Goal: Task Accomplishment & Management: Use online tool/utility

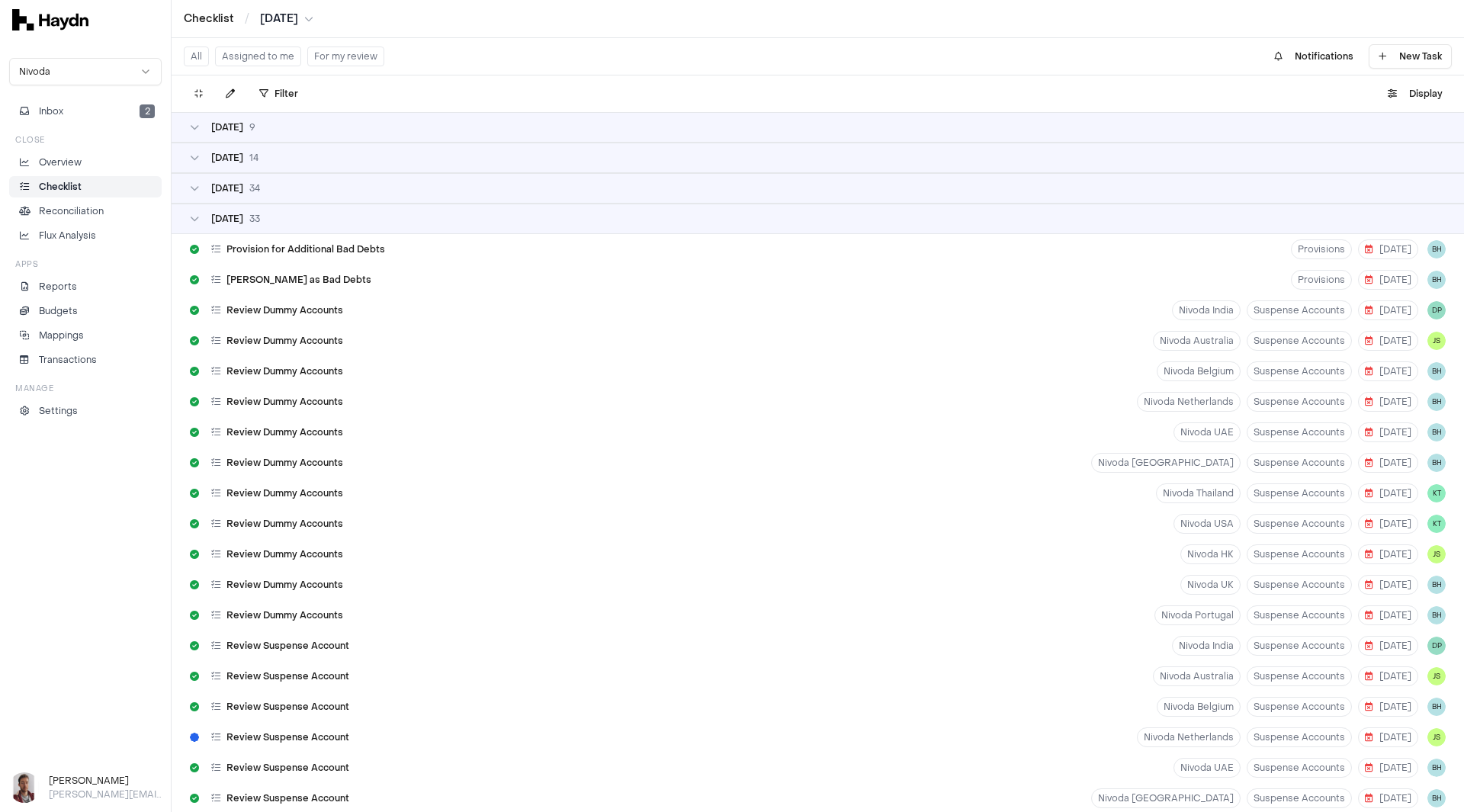
click at [334, 64] on button "For my review" at bounding box center [346, 56] width 77 height 20
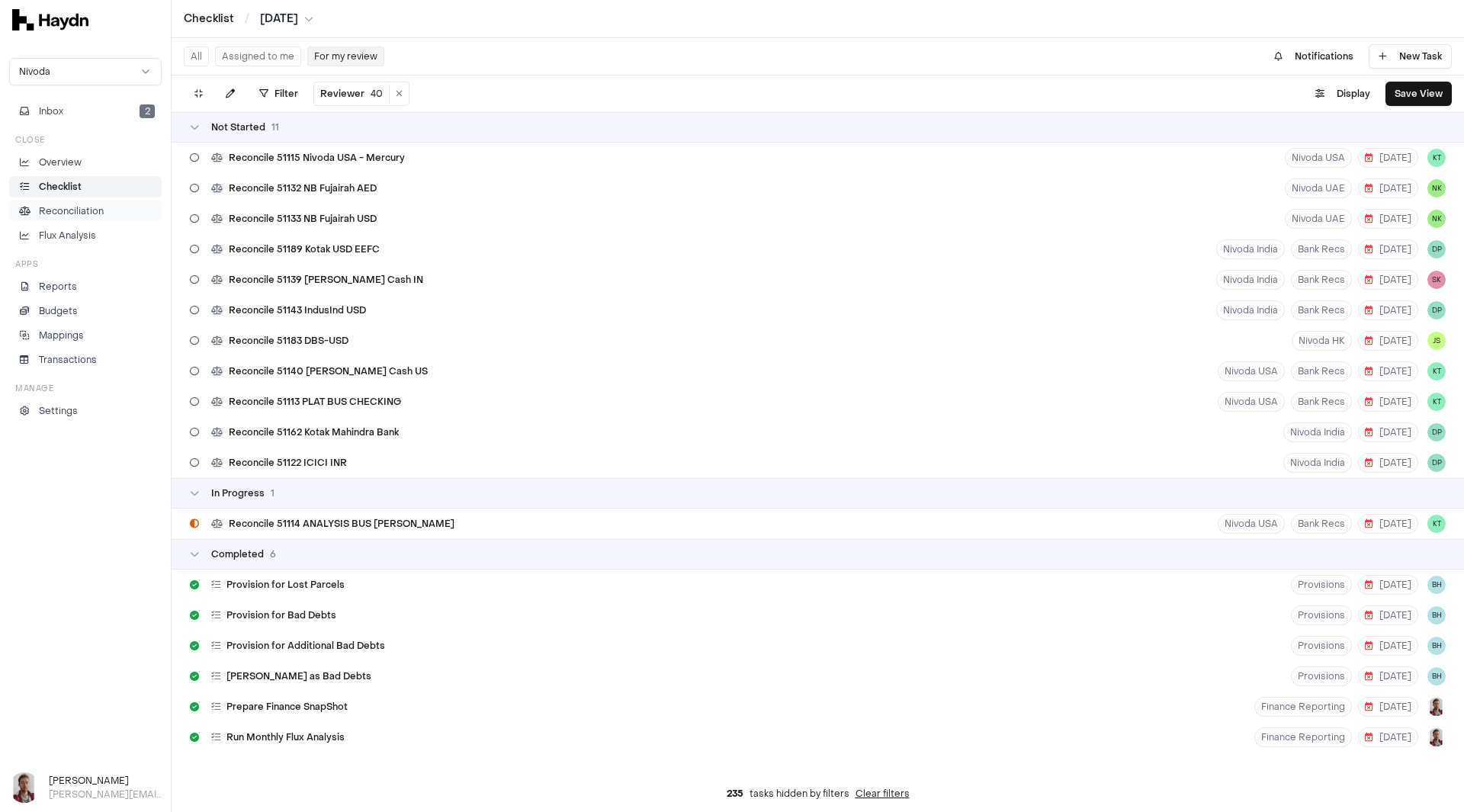
click at [68, 214] on p "Reconciliation" at bounding box center [70, 211] width 65 height 14
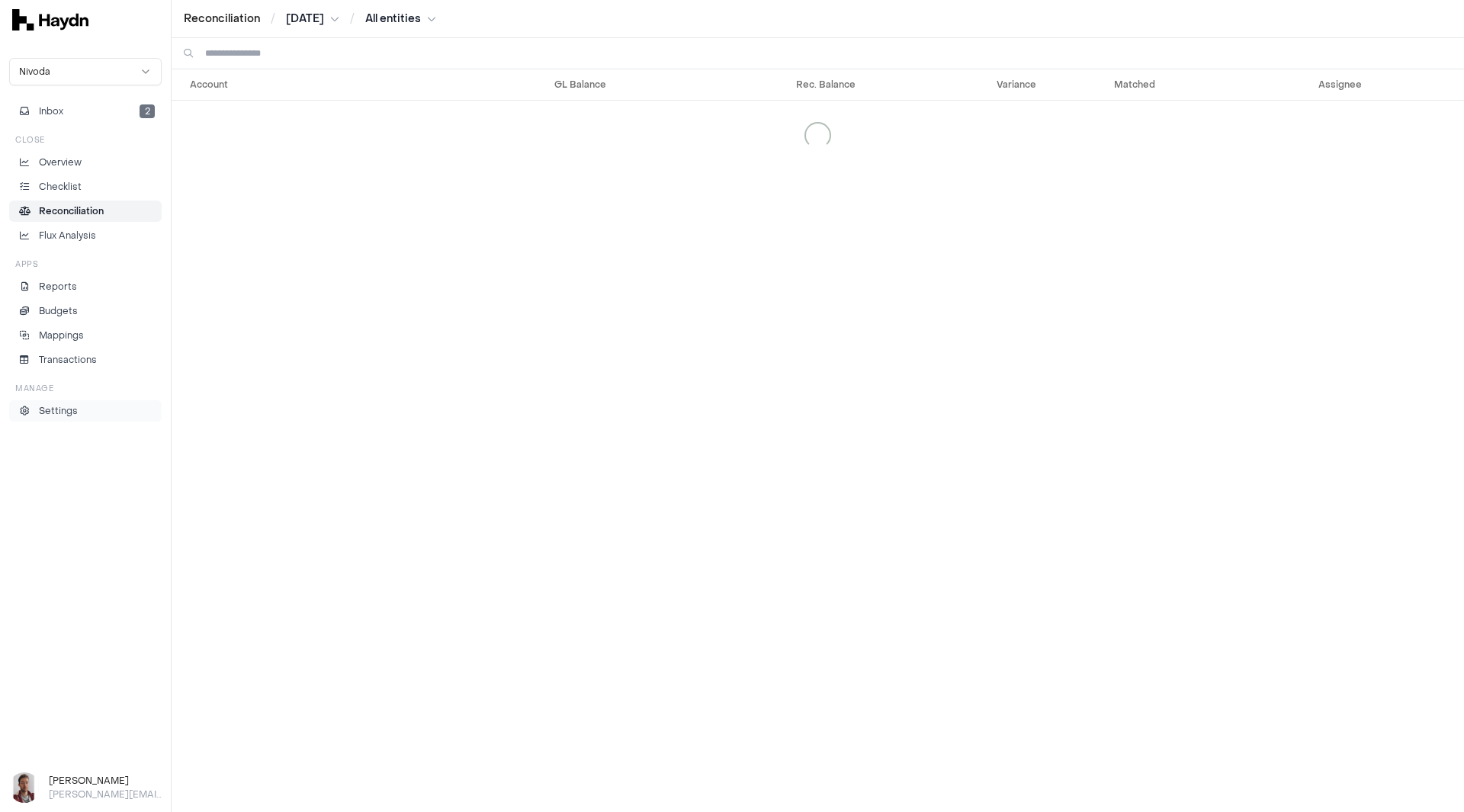
click at [66, 409] on p "Settings" at bounding box center [58, 411] width 39 height 14
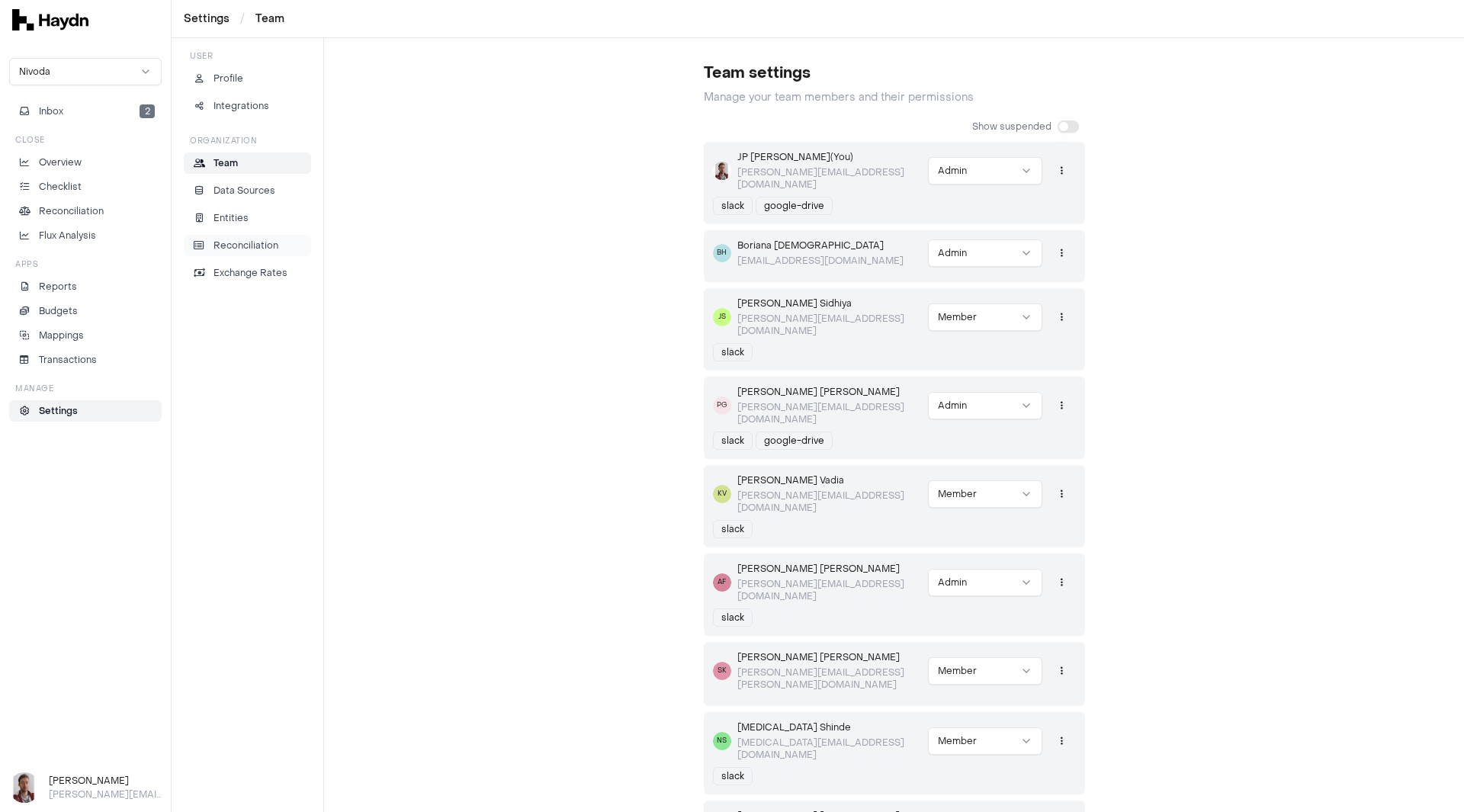
click at [270, 240] on p "Reconciliation" at bounding box center [245, 246] width 65 height 14
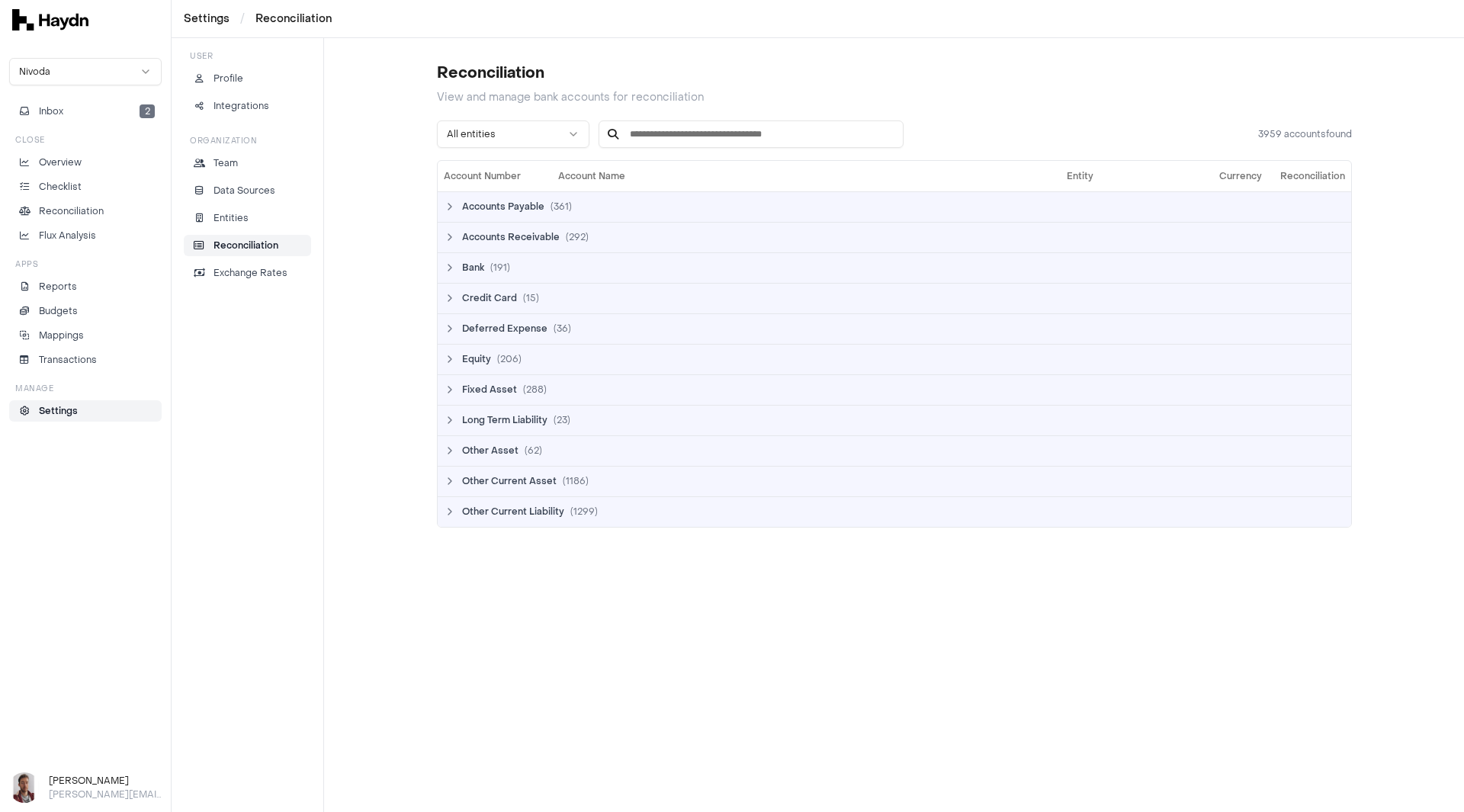
click at [543, 133] on html "Settings / Reconciliation Nivoda Inbox 2 Close Overview Checklist Reconciliatio…" at bounding box center [732, 406] width 1464 height 812
click at [447, 504] on td "Other Current Liability ( 71 )" at bounding box center [894, 512] width 913 height 31
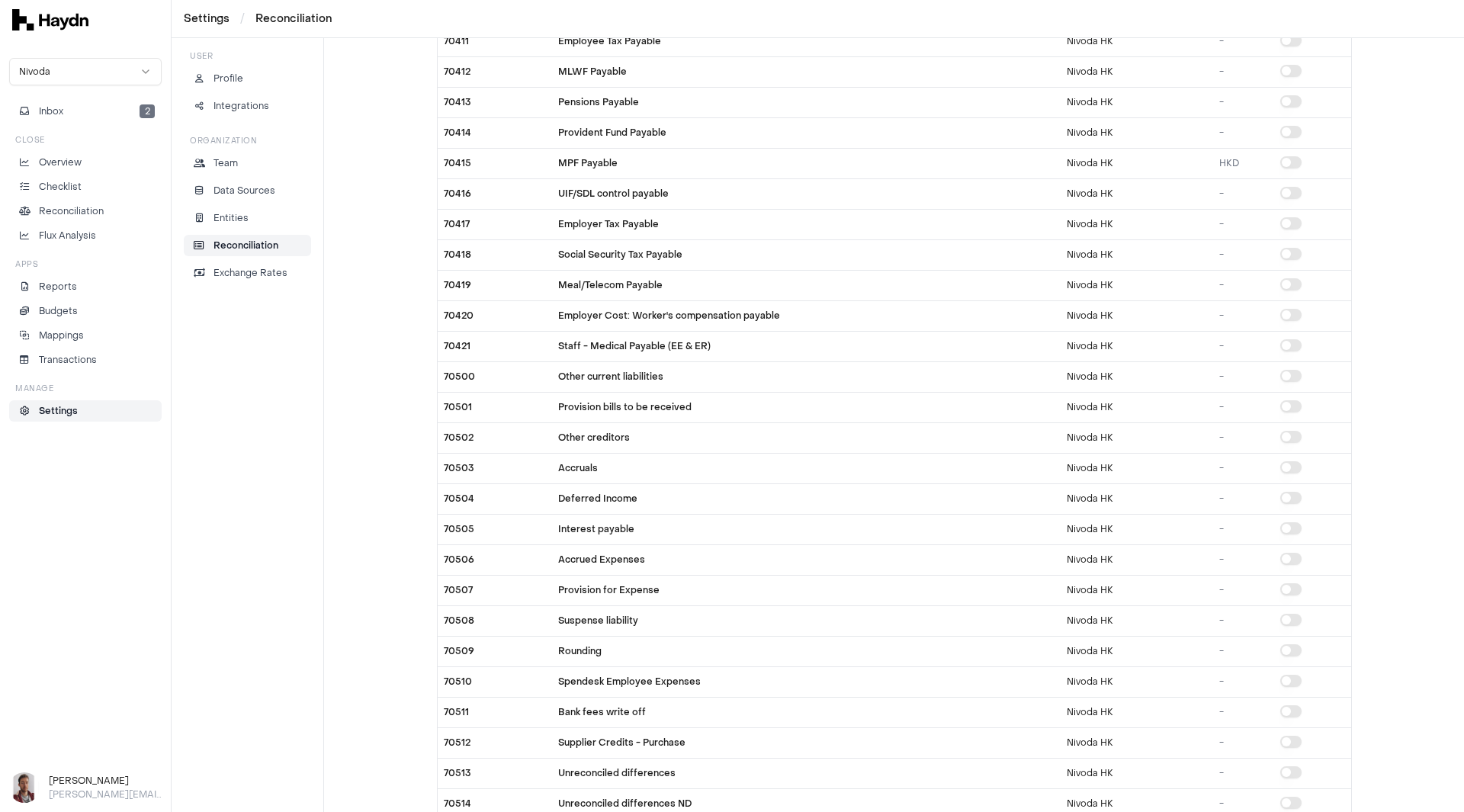
scroll to position [1448, 0]
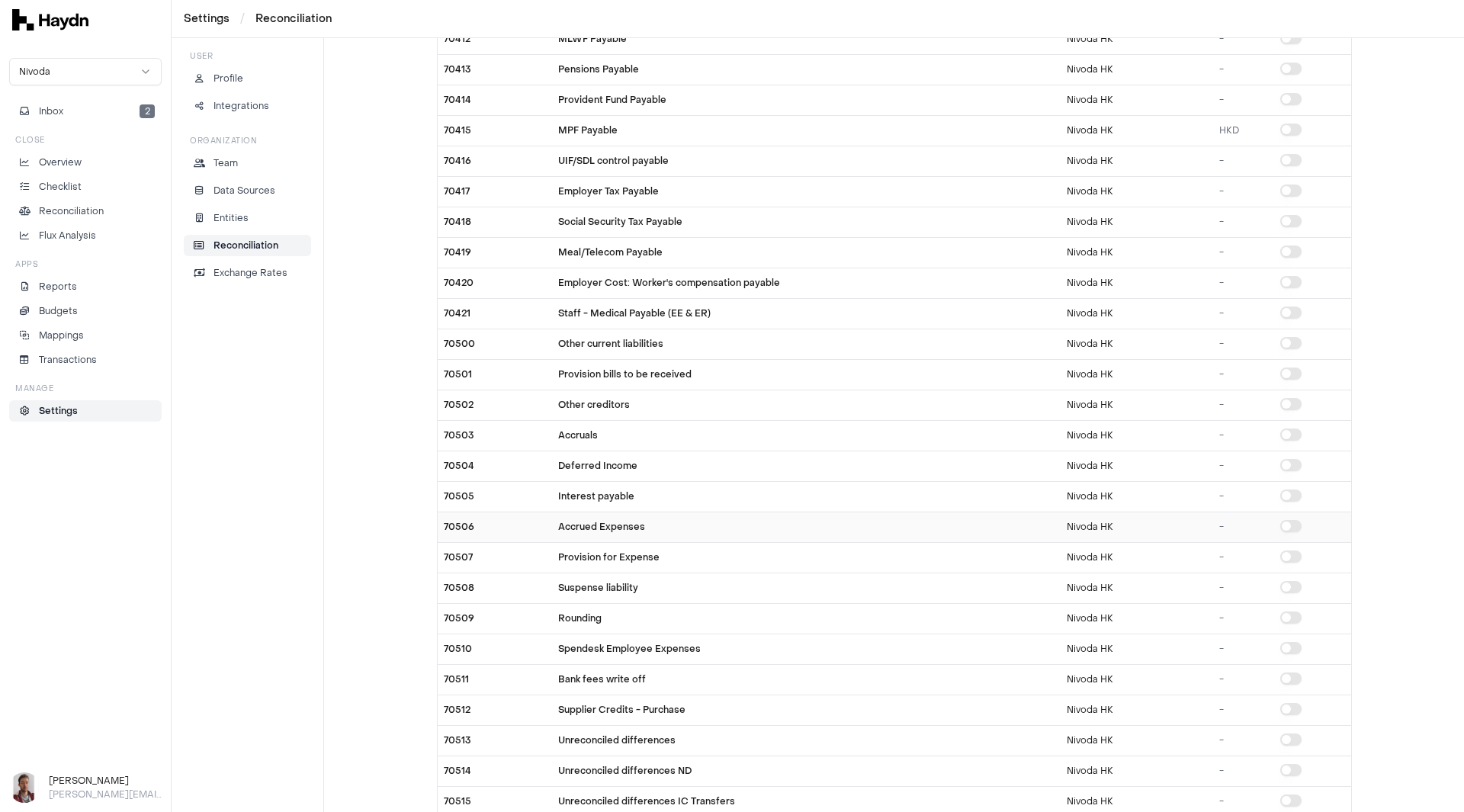
click at [1287, 526] on button "Include in reconciliation" at bounding box center [1291, 526] width 21 height 13
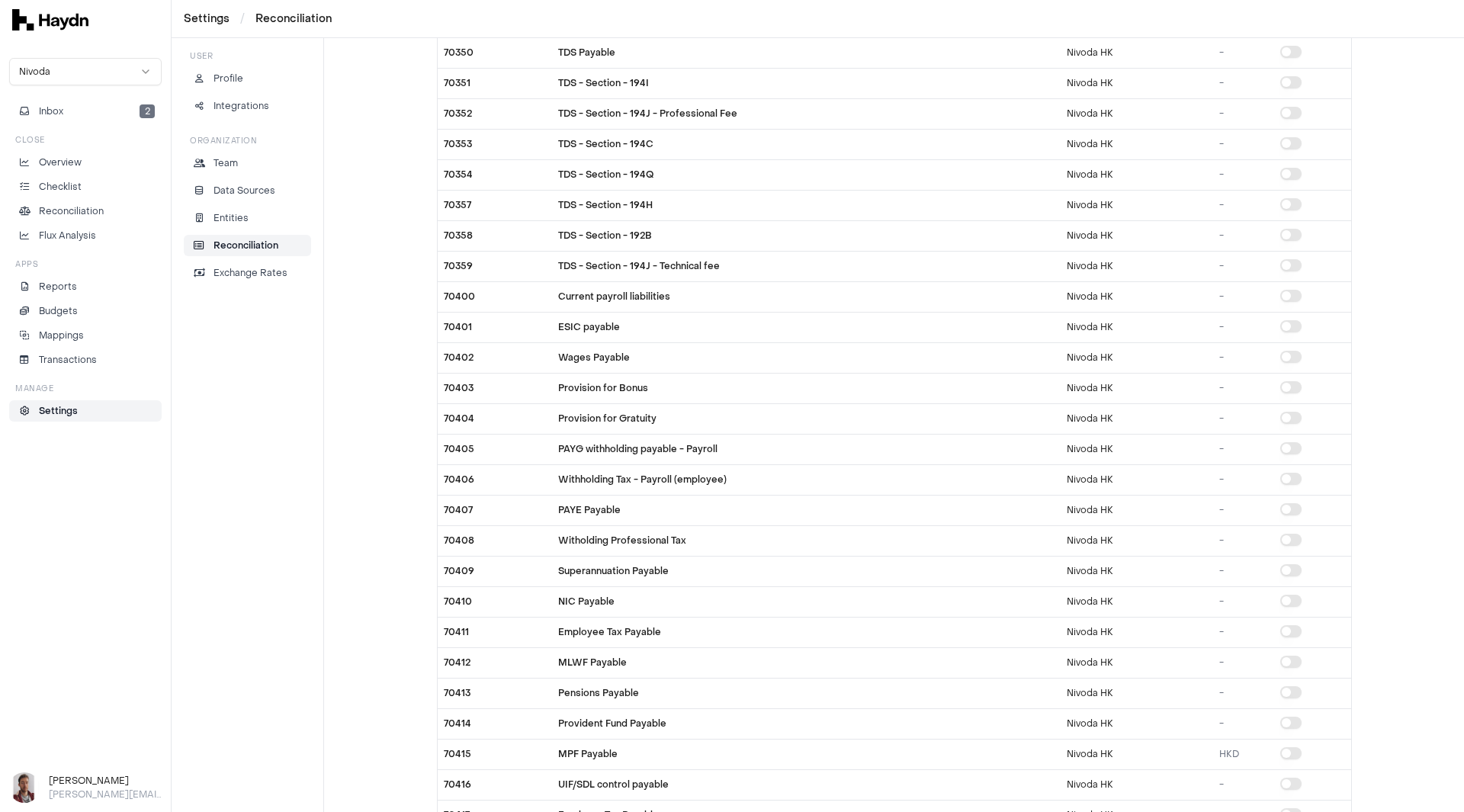
scroll to position [0, 0]
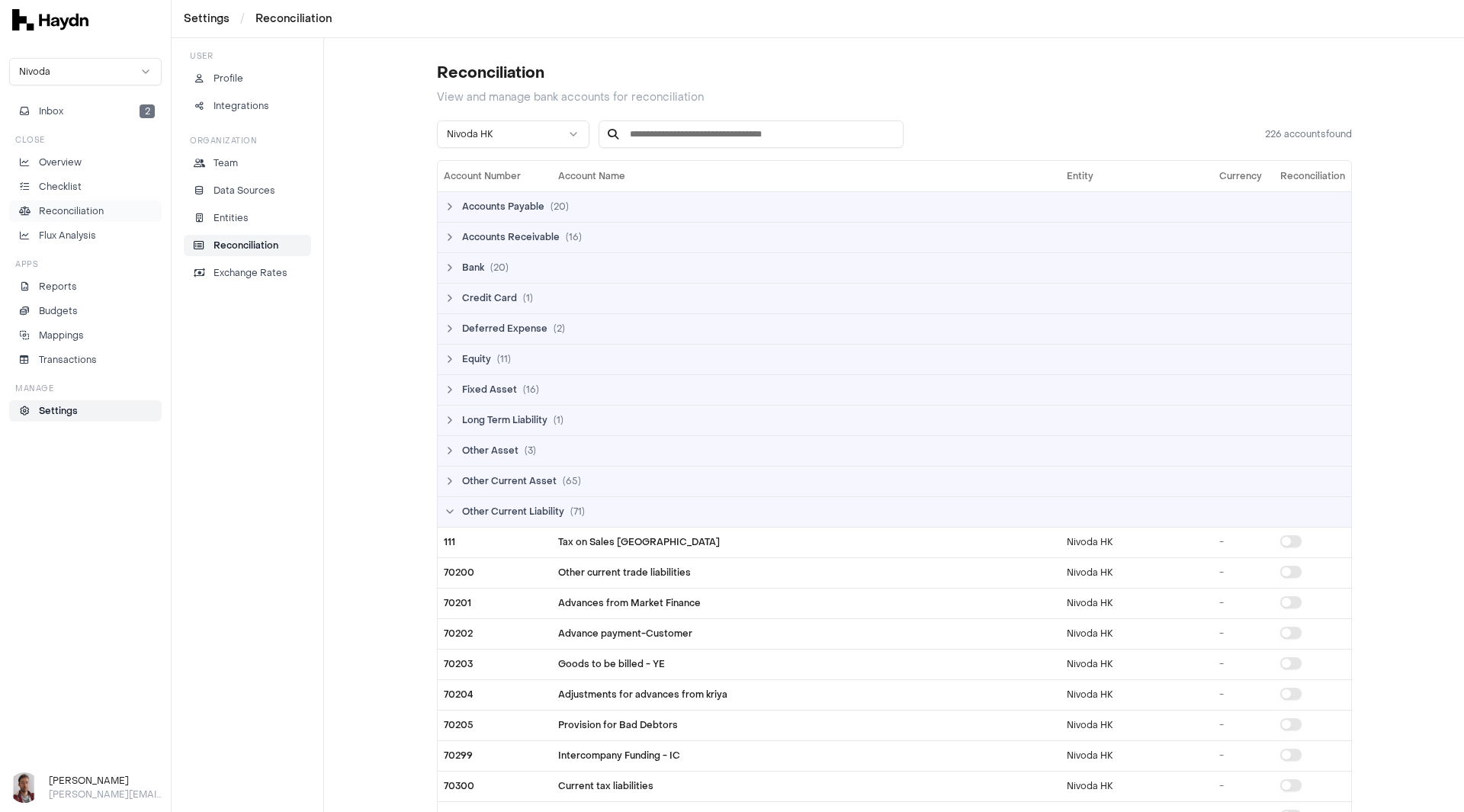
click at [79, 213] on p "Reconciliation" at bounding box center [70, 211] width 65 height 14
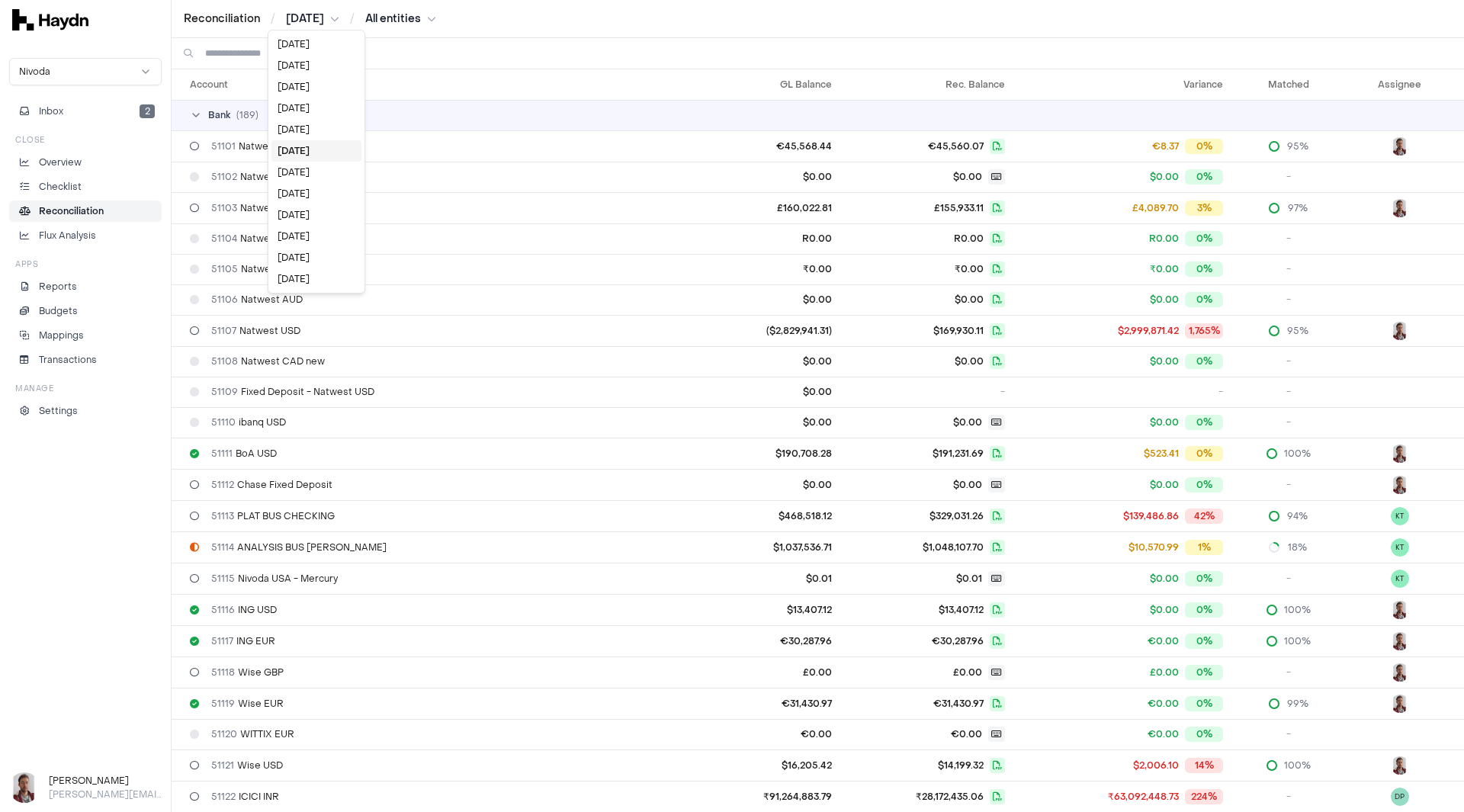
click at [320, 15] on html "Reconciliation / [DATE] / All entities Nivoda Inbox 2 Close Overview Checklist …" at bounding box center [732, 406] width 1464 height 812
click at [312, 217] on div "[DATE]" at bounding box center [316, 215] width 90 height 21
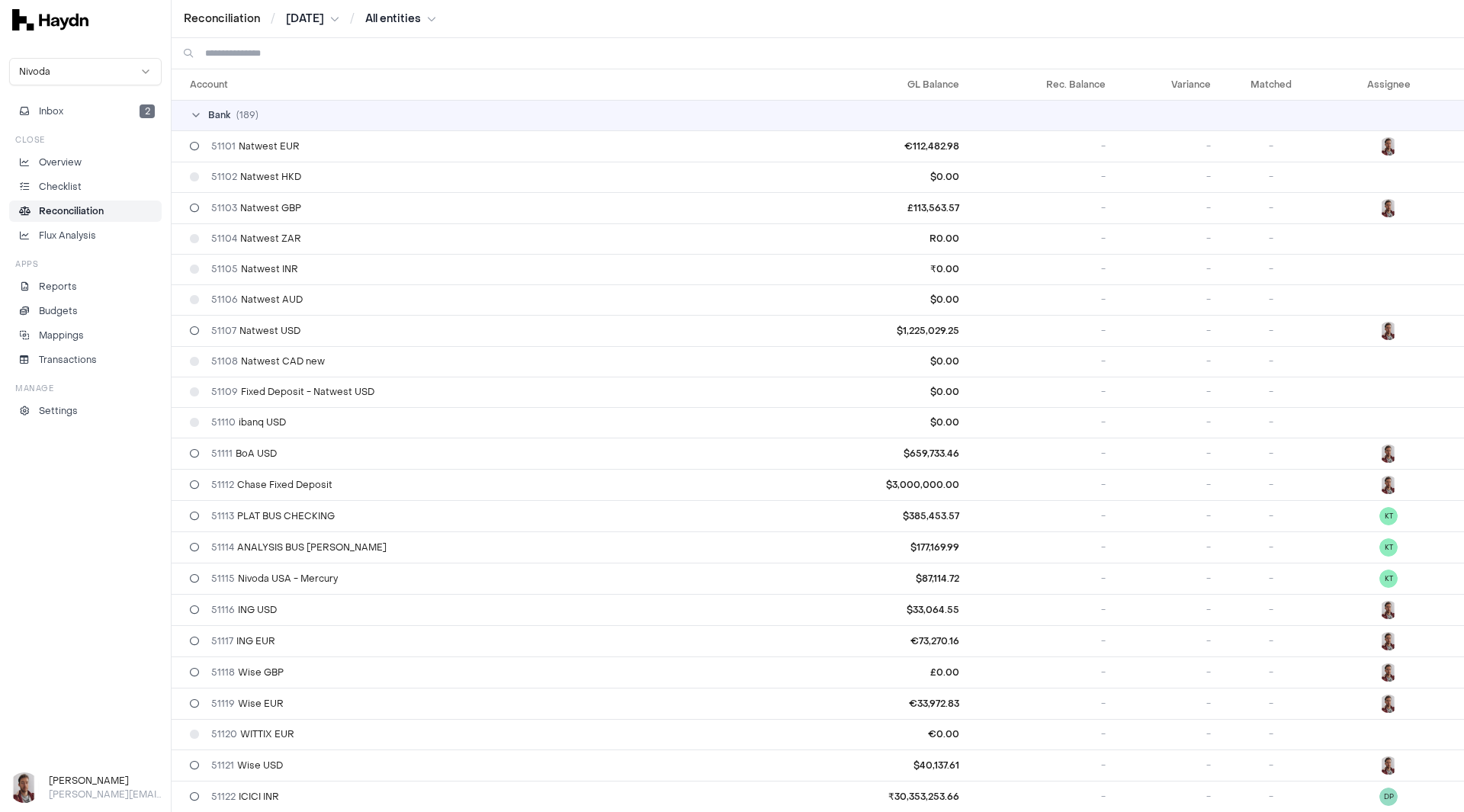
click at [248, 59] on input at bounding box center [828, 54] width 1247 height 31
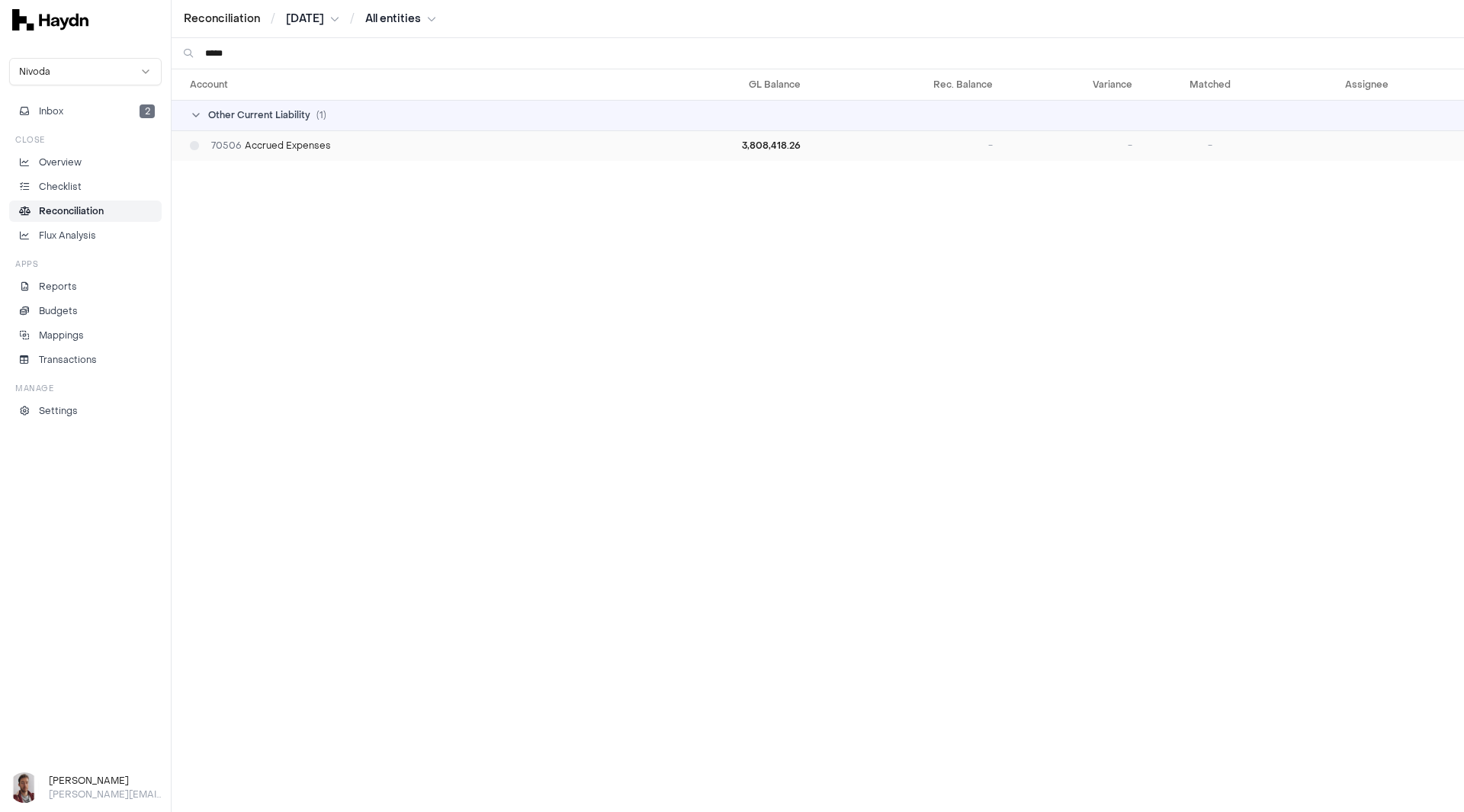
type input "*****"
click at [297, 151] on span "70506 Accrued Expenses" at bounding box center [271, 146] width 120 height 13
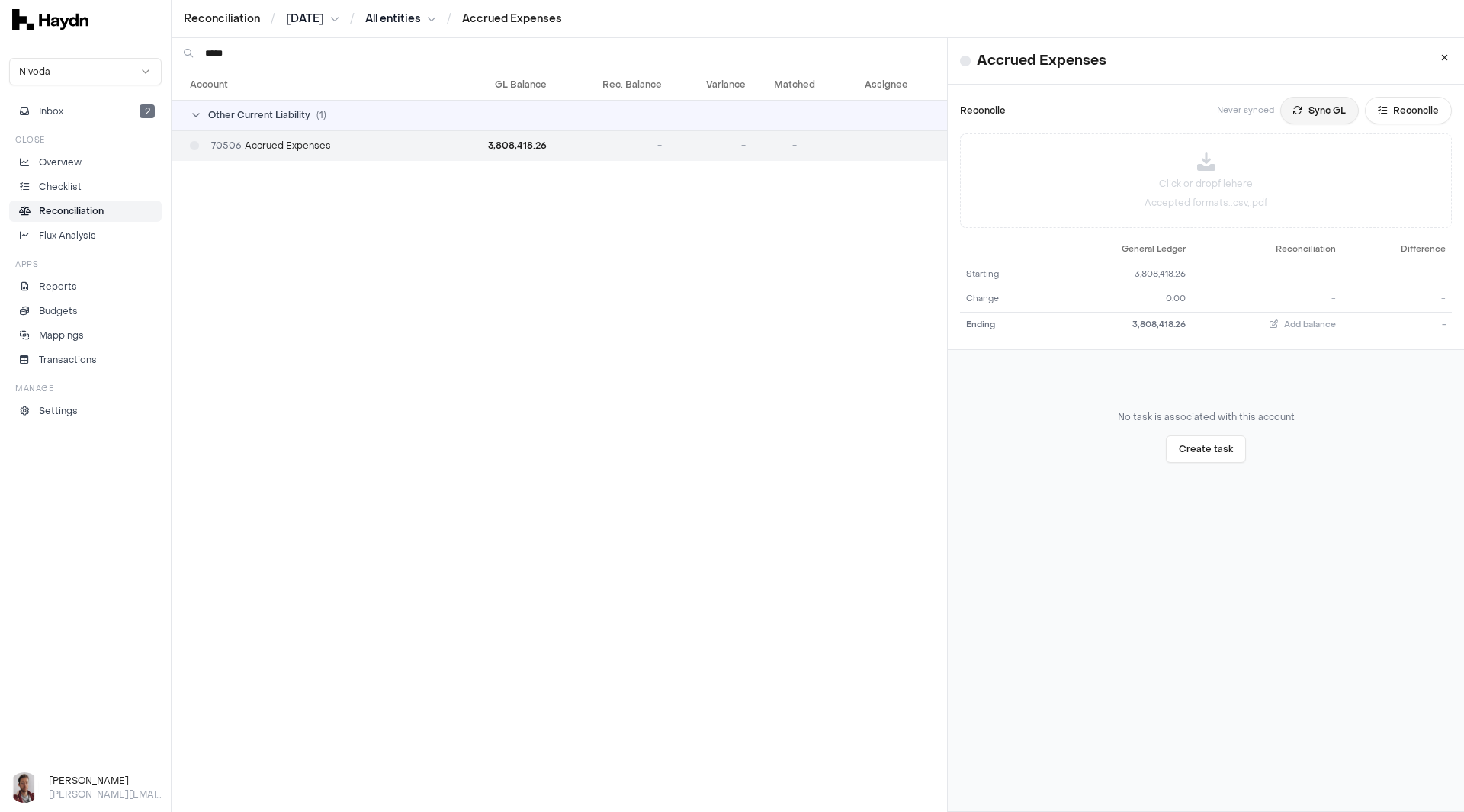
click at [1304, 110] on button "Sync GL" at bounding box center [1319, 110] width 78 height 27
click at [1377, 113] on button "Reconcile" at bounding box center [1408, 110] width 87 height 27
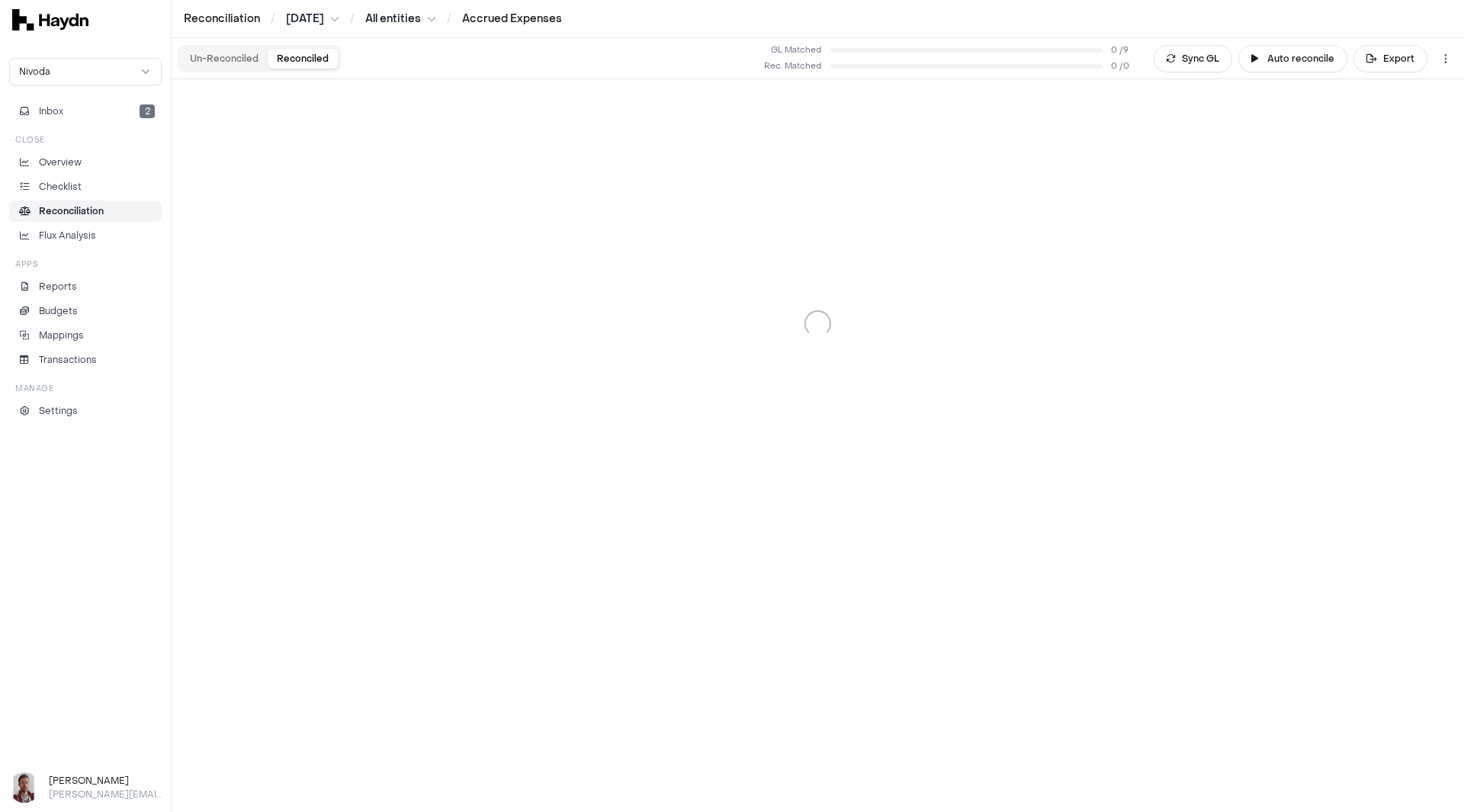
click at [294, 62] on button "Reconciled" at bounding box center [303, 59] width 70 height 20
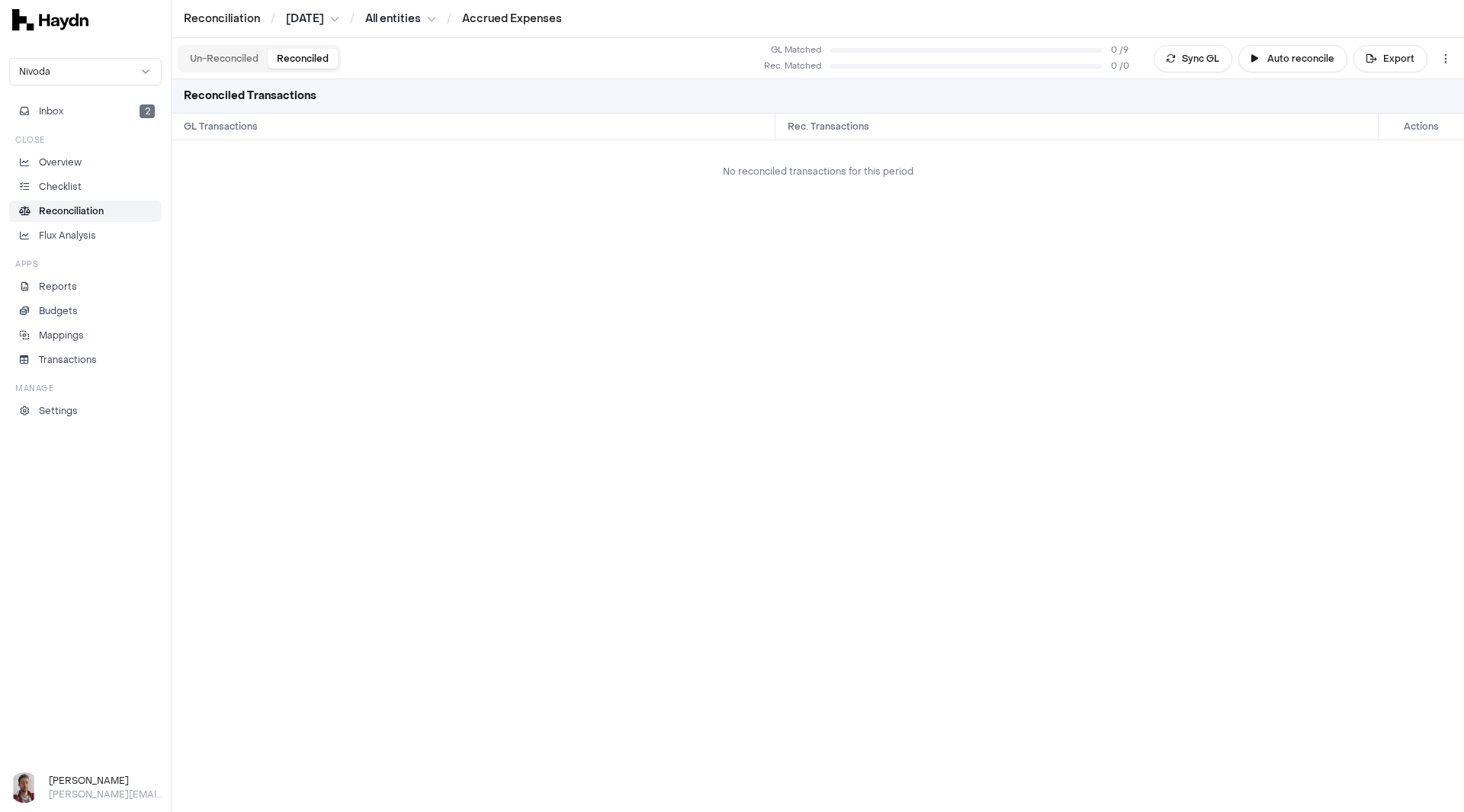
click at [219, 58] on button "Un-Reconciled" at bounding box center [224, 59] width 87 height 20
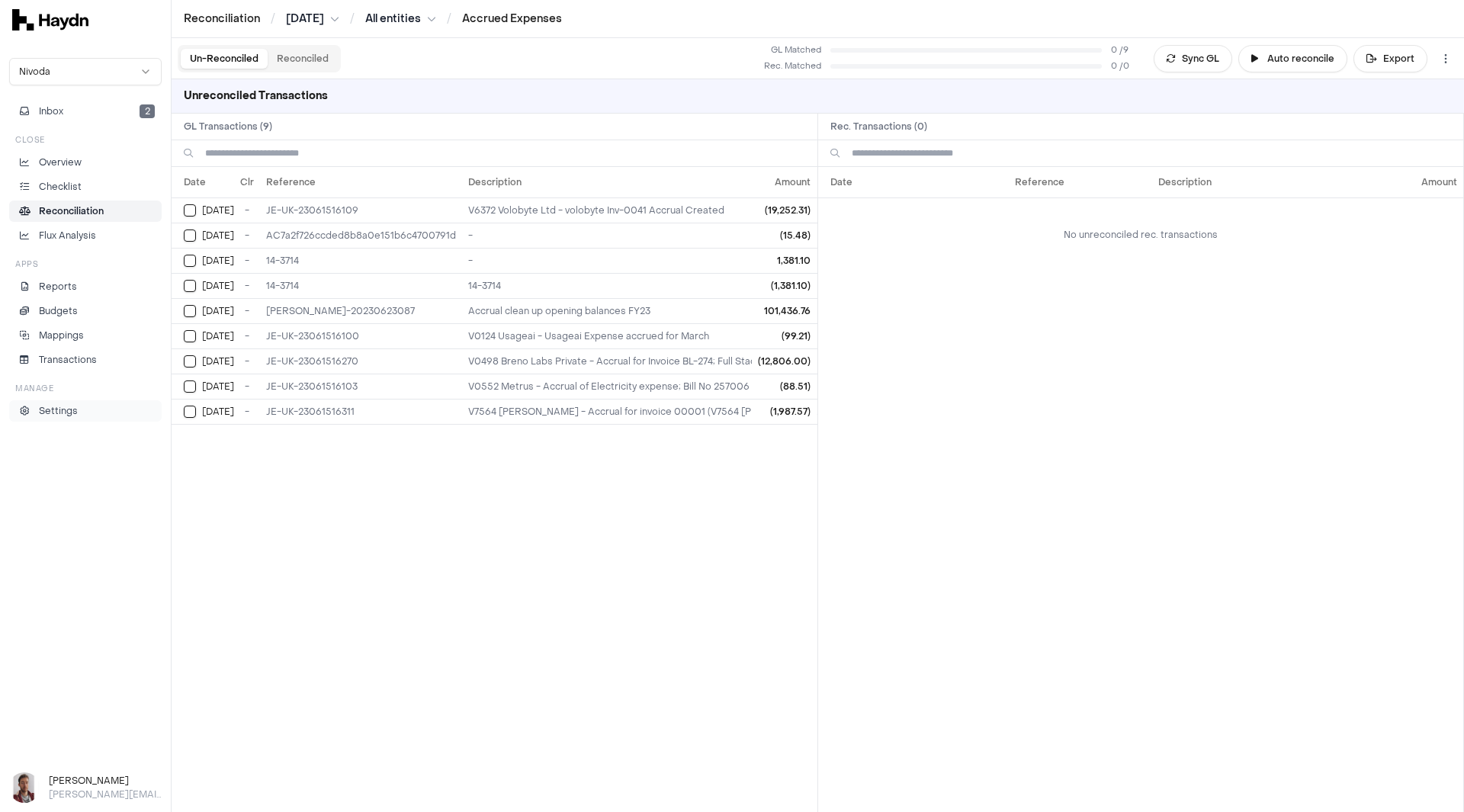
click at [56, 417] on p "Settings" at bounding box center [58, 411] width 39 height 14
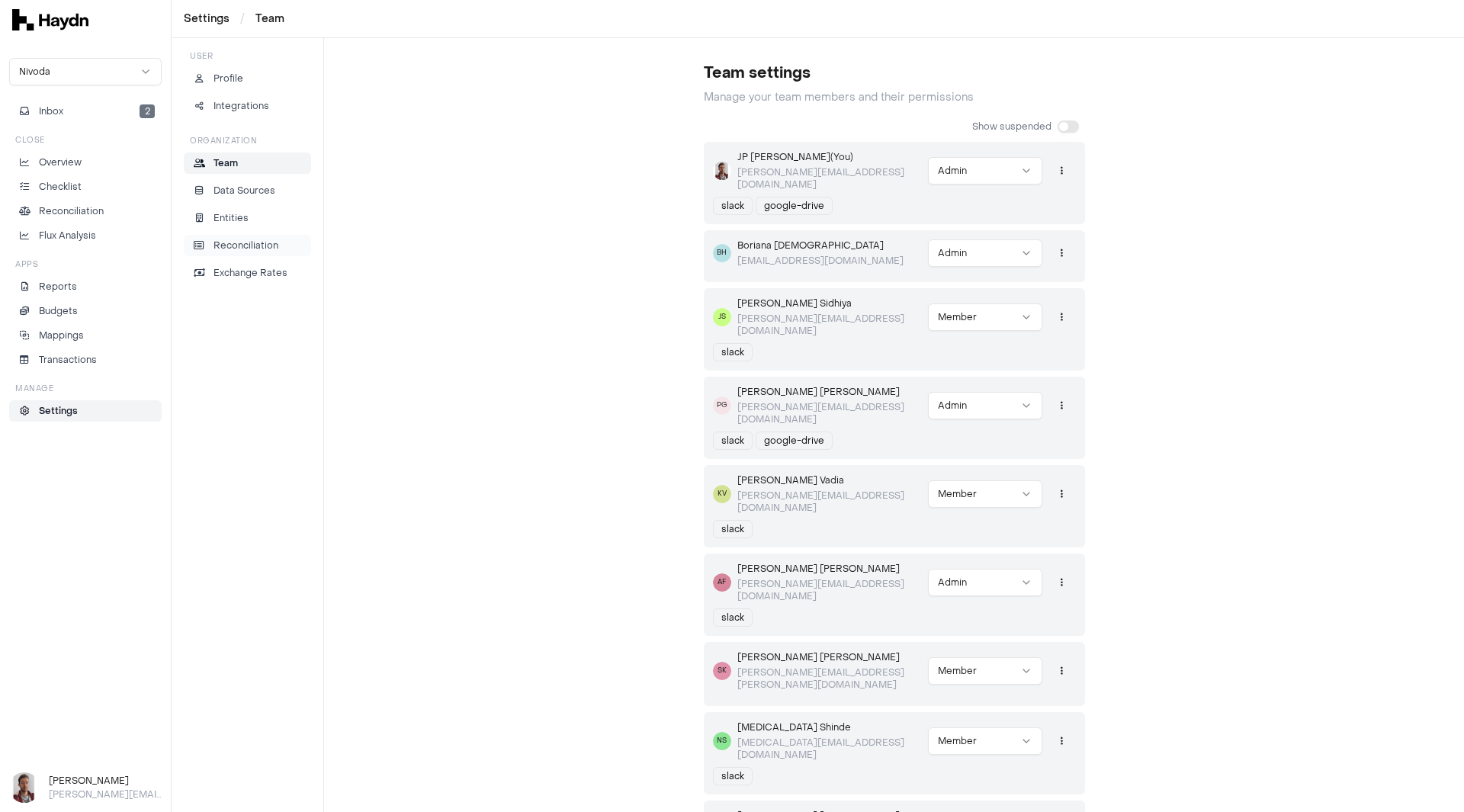
click at [253, 253] on link "Reconciliation" at bounding box center [248, 246] width 127 height 21
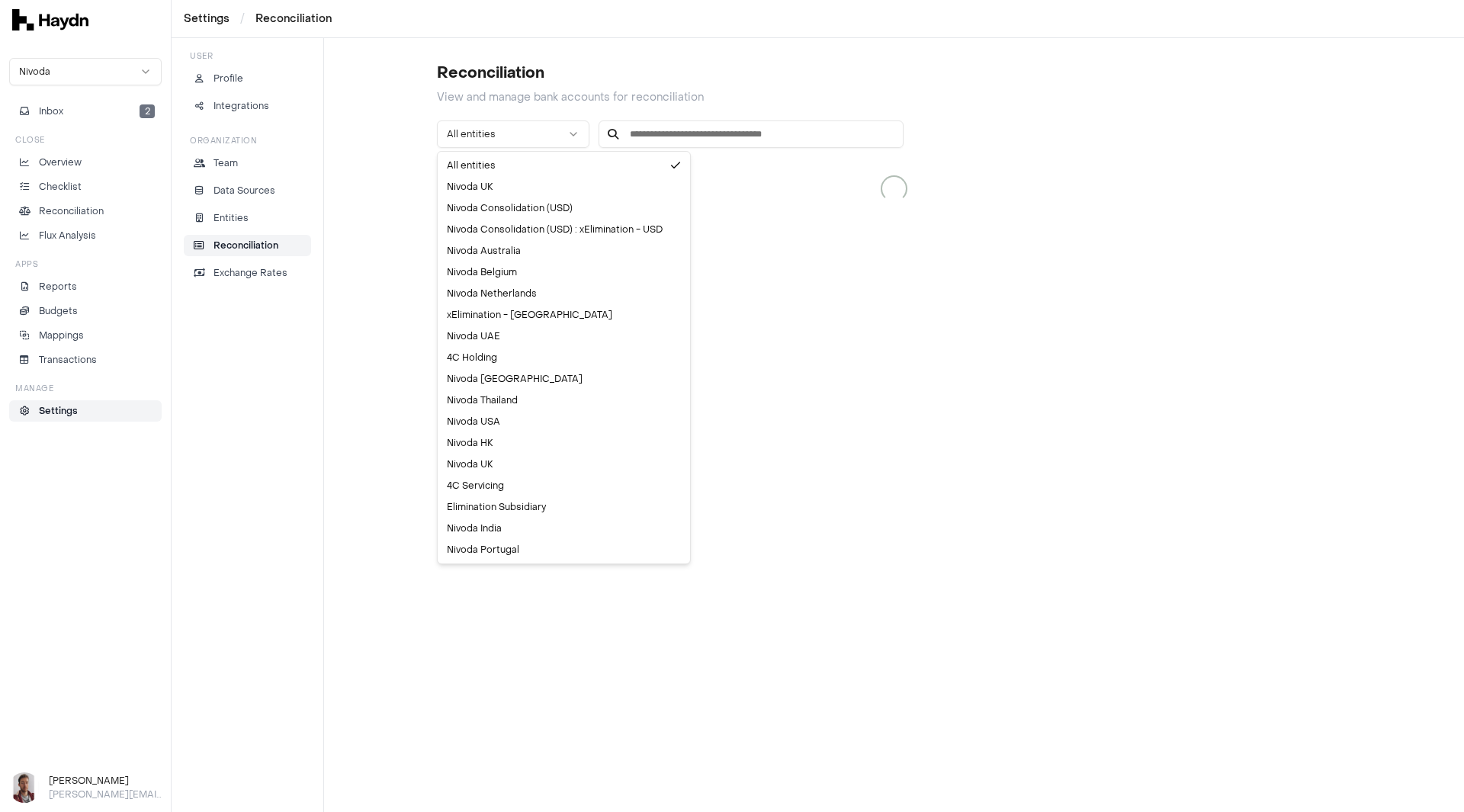
click at [534, 131] on html "Settings / Reconciliation Nivoda Inbox 2 Close Overview Checklist Reconciliatio…" at bounding box center [732, 406] width 1464 height 812
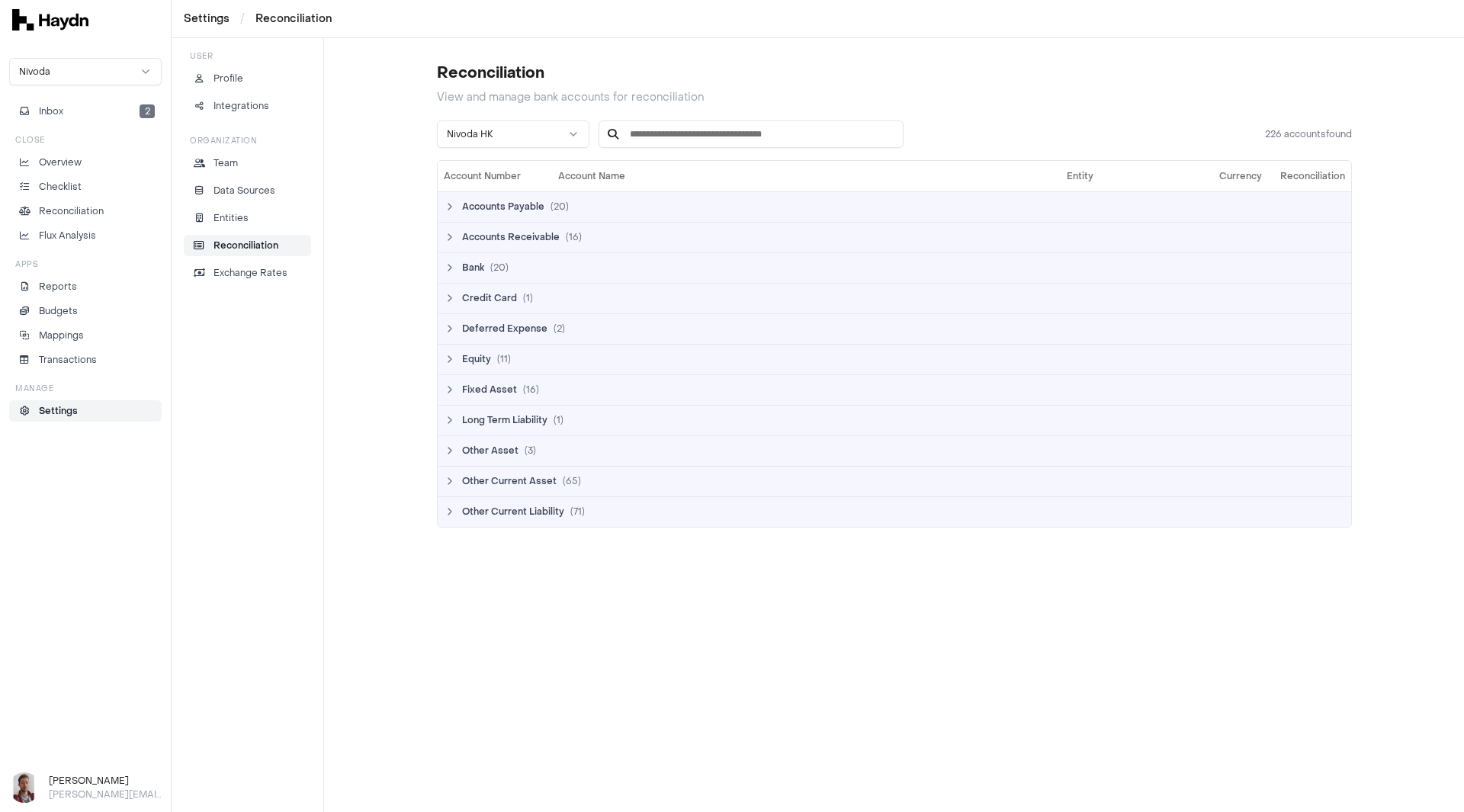
click at [668, 137] on input at bounding box center [751, 134] width 305 height 27
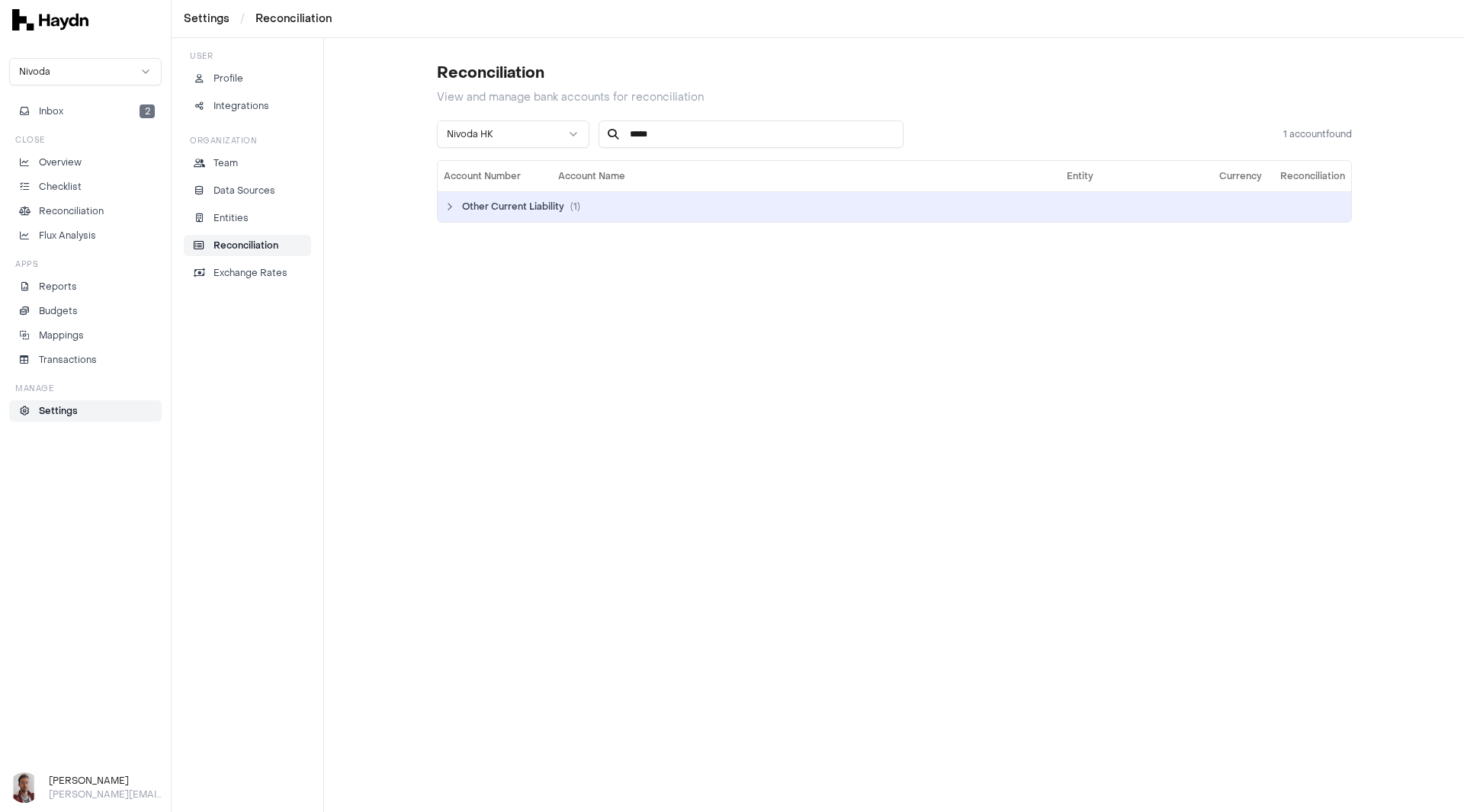
type input "*****"
click at [451, 208] on icon at bounding box center [449, 206] width 13 height 13
click at [1294, 235] on button "Include in reconciliation" at bounding box center [1291, 236] width 21 height 13
click at [62, 117] on span "Inbox" at bounding box center [50, 111] width 24 height 14
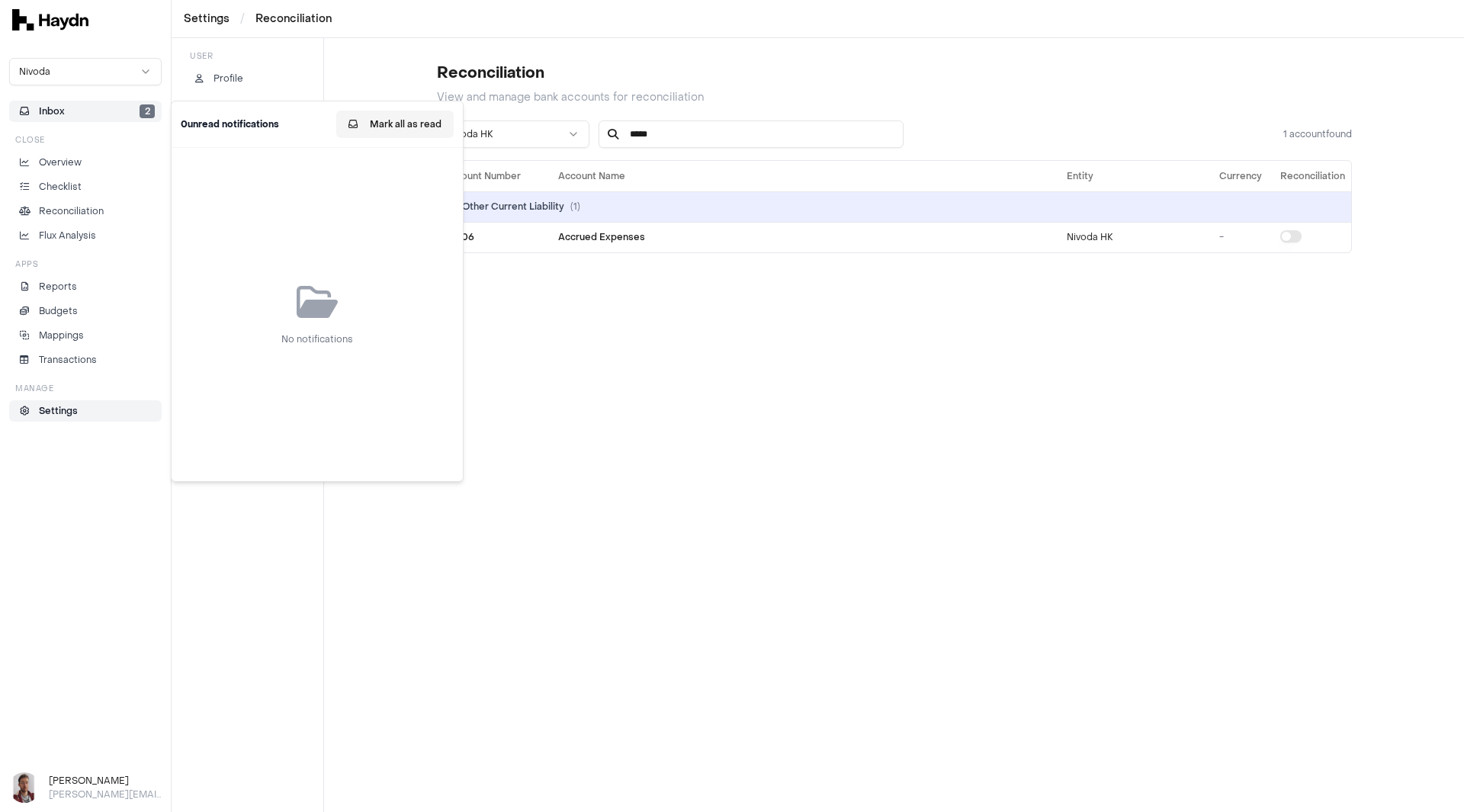
click at [399, 122] on button "Mark all as read" at bounding box center [395, 124] width 118 height 27
click at [72, 163] on p "Overview" at bounding box center [60, 162] width 42 height 14
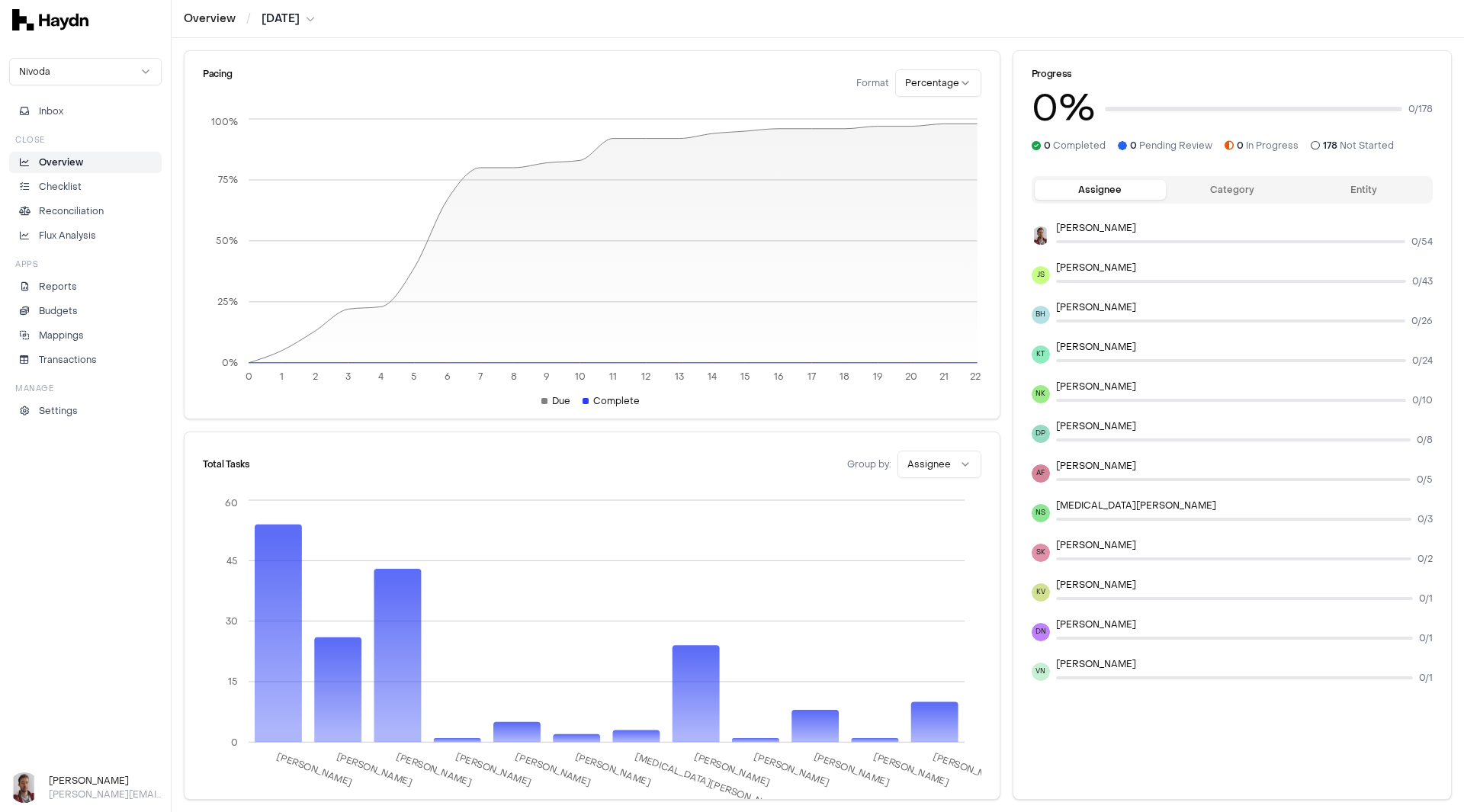
click at [290, 17] on html "Overview / [DATE] Nivoda Inbox Close Overview Checklist Reconciliation Flux Ana…" at bounding box center [732, 406] width 1464 height 812
click at [290, 70] on div "[DATE]" at bounding box center [292, 66] width 90 height 21
